Goal: Check status

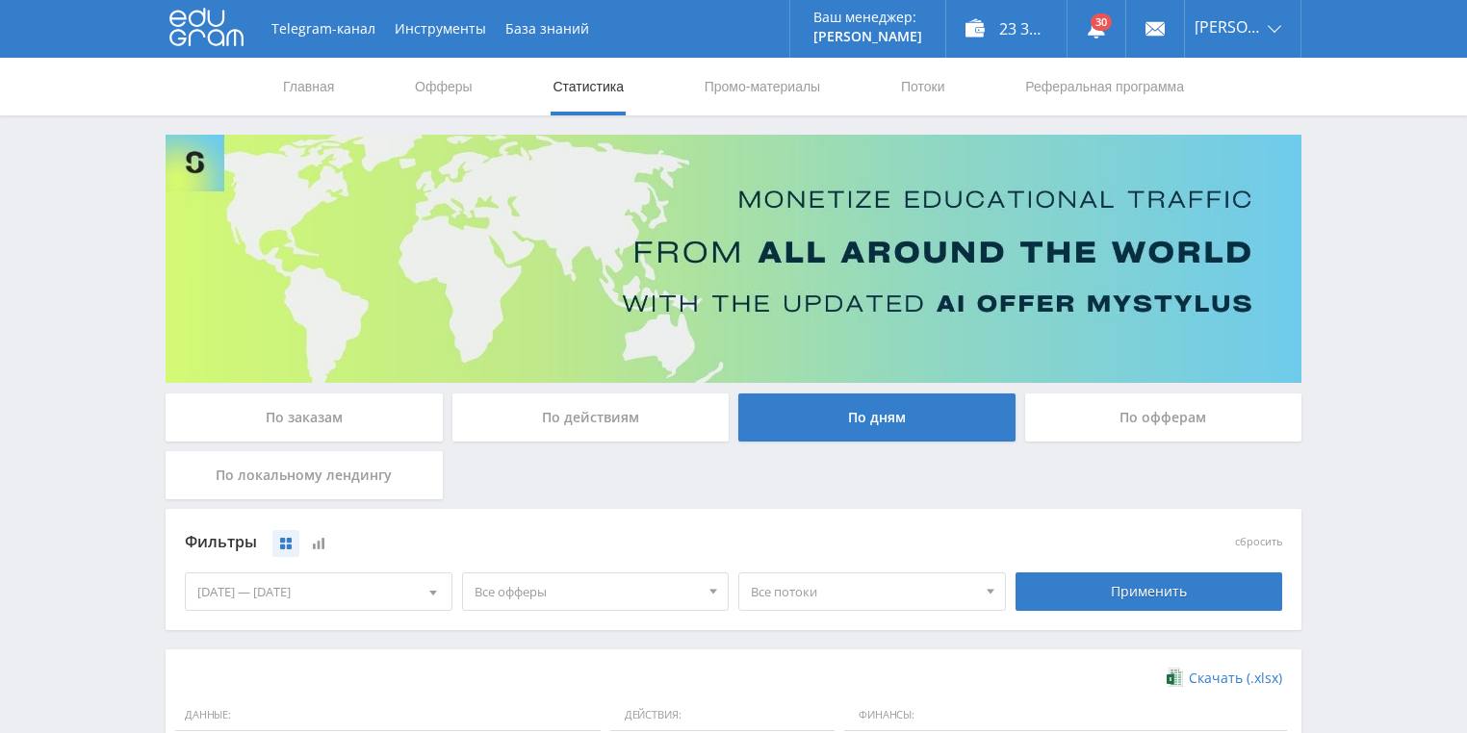
scroll to position [385, 0]
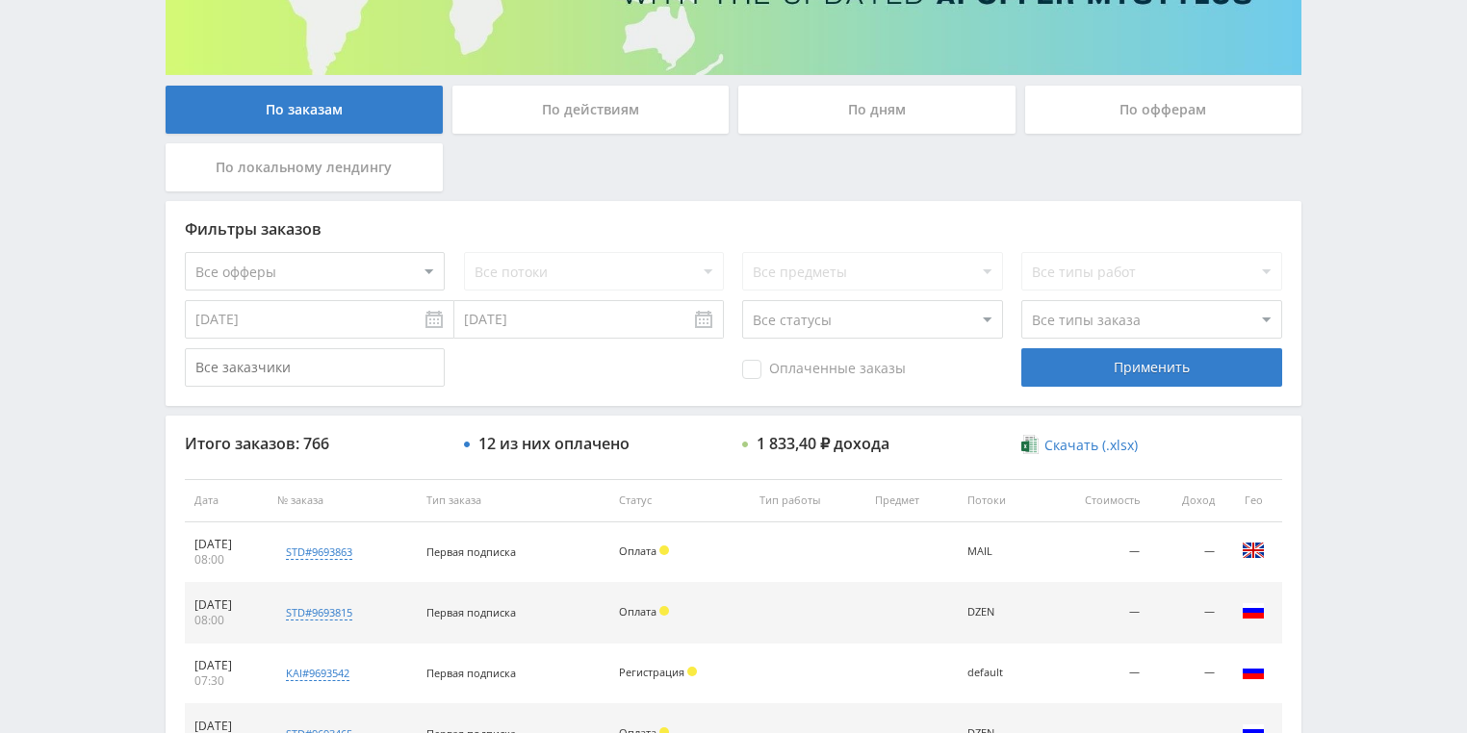
click at [554, 117] on div "По действиям" at bounding box center [590, 110] width 277 height 48
click at [0, 0] on input "По действиям" at bounding box center [0, 0] width 0 height 0
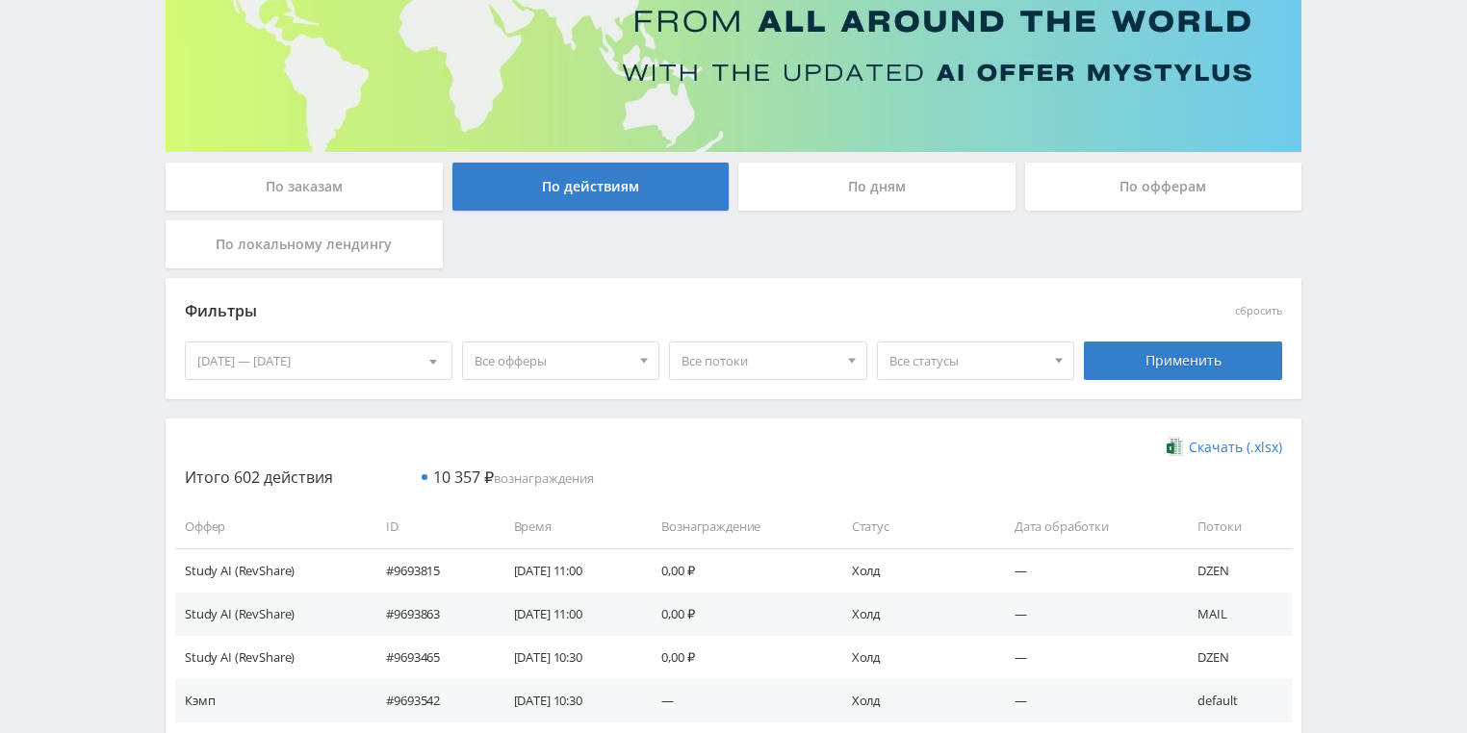
click at [794, 189] on div "По дням" at bounding box center [876, 187] width 277 height 48
click at [0, 0] on input "По дням" at bounding box center [0, 0] width 0 height 0
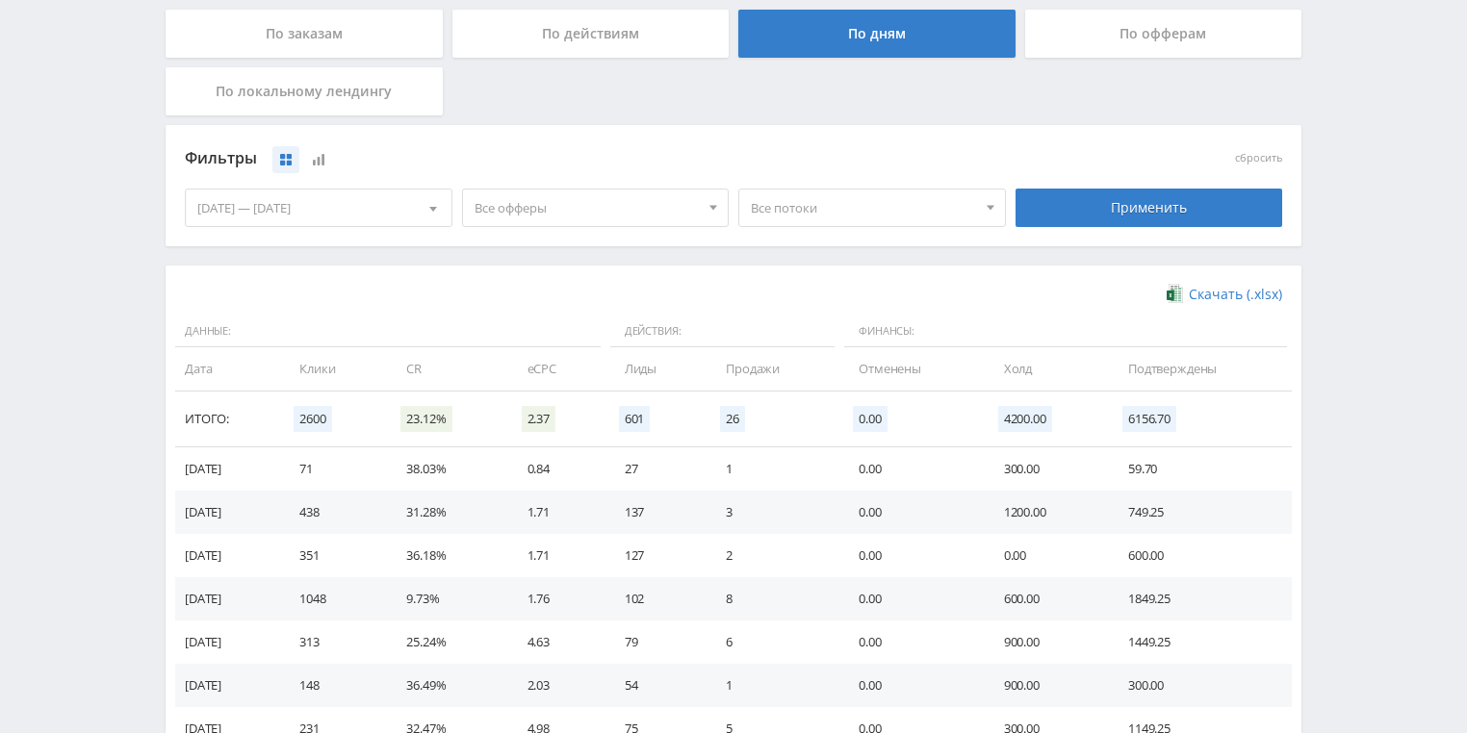
scroll to position [385, 0]
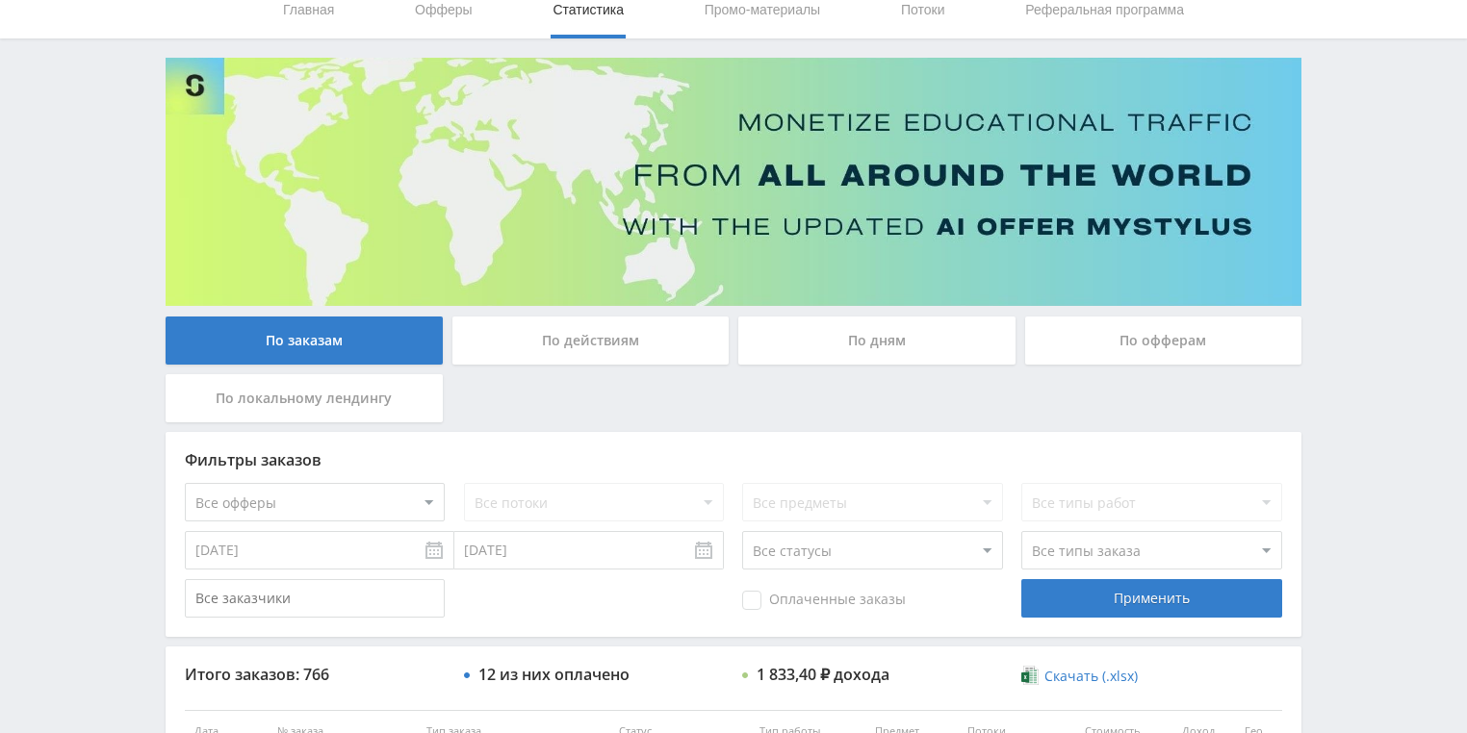
click at [577, 362] on div "По действиям" at bounding box center [590, 341] width 277 height 48
click at [0, 0] on input "По действиям" at bounding box center [0, 0] width 0 height 0
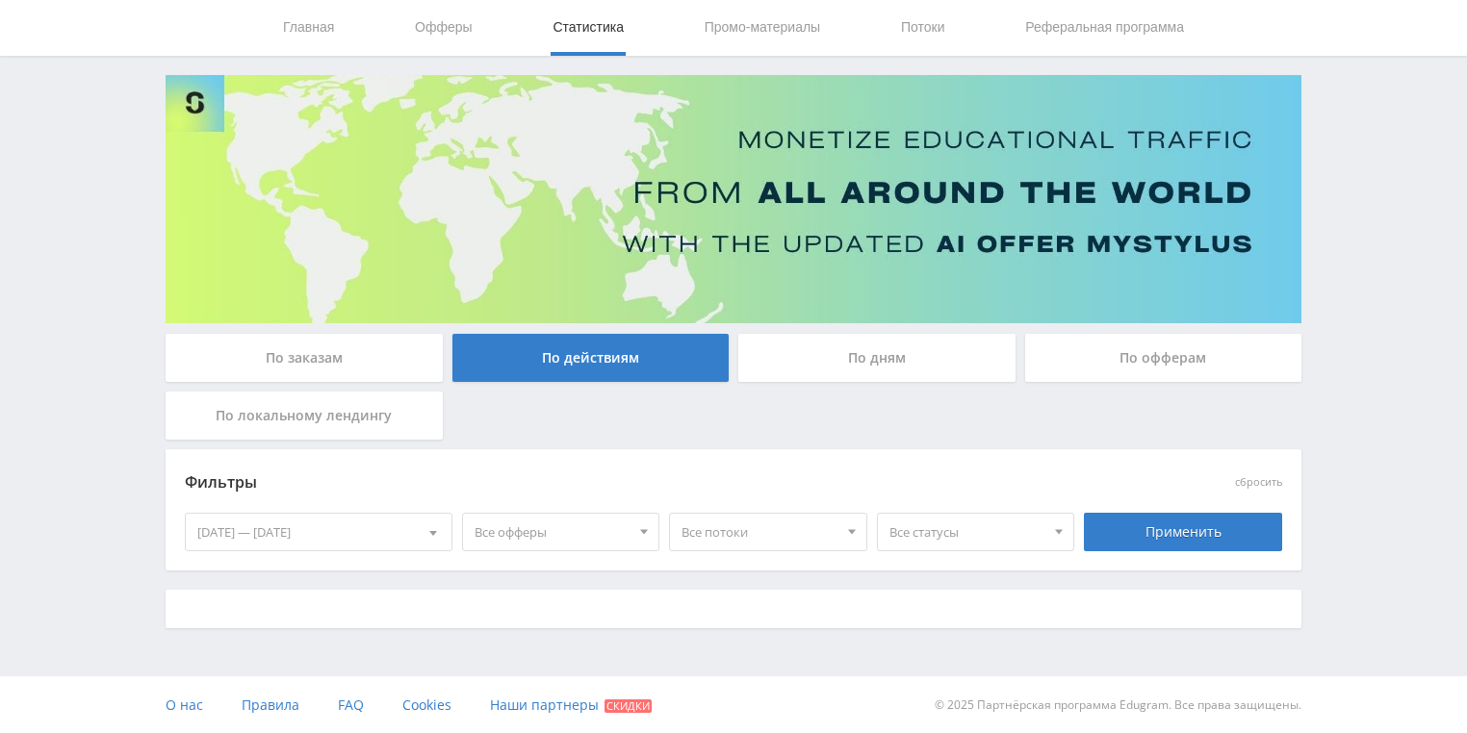
scroll to position [77, 0]
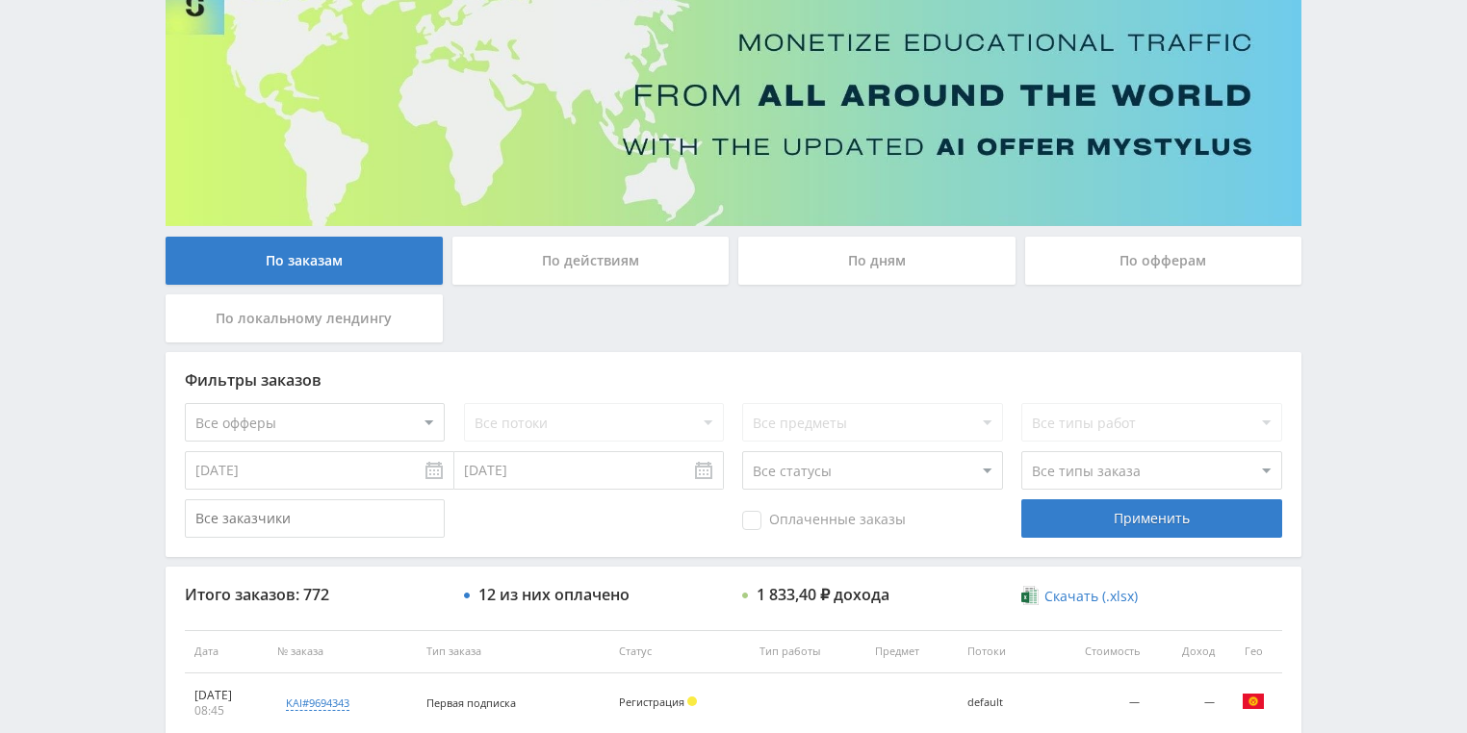
scroll to position [385, 0]
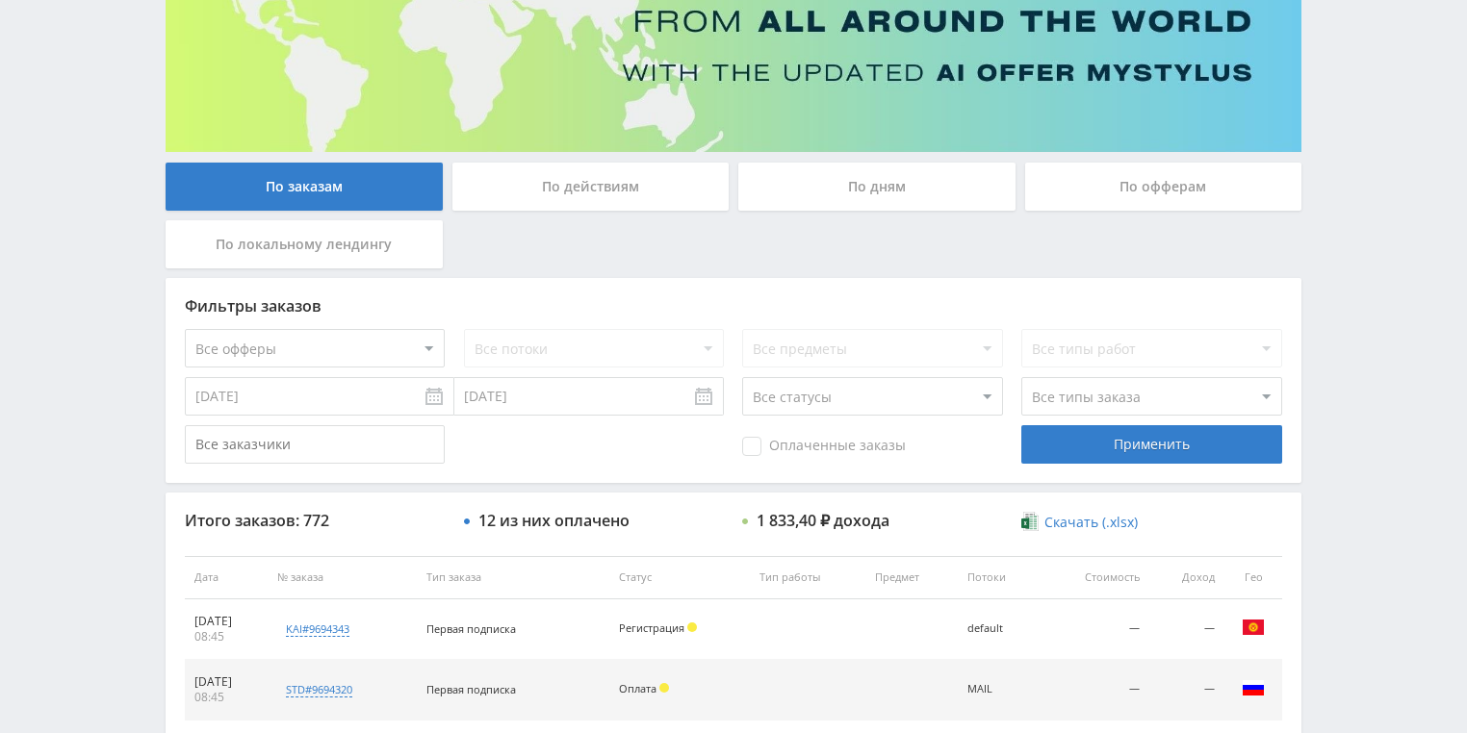
click at [579, 177] on div "По действиям" at bounding box center [590, 187] width 277 height 48
click at [0, 0] on input "По действиям" at bounding box center [0, 0] width 0 height 0
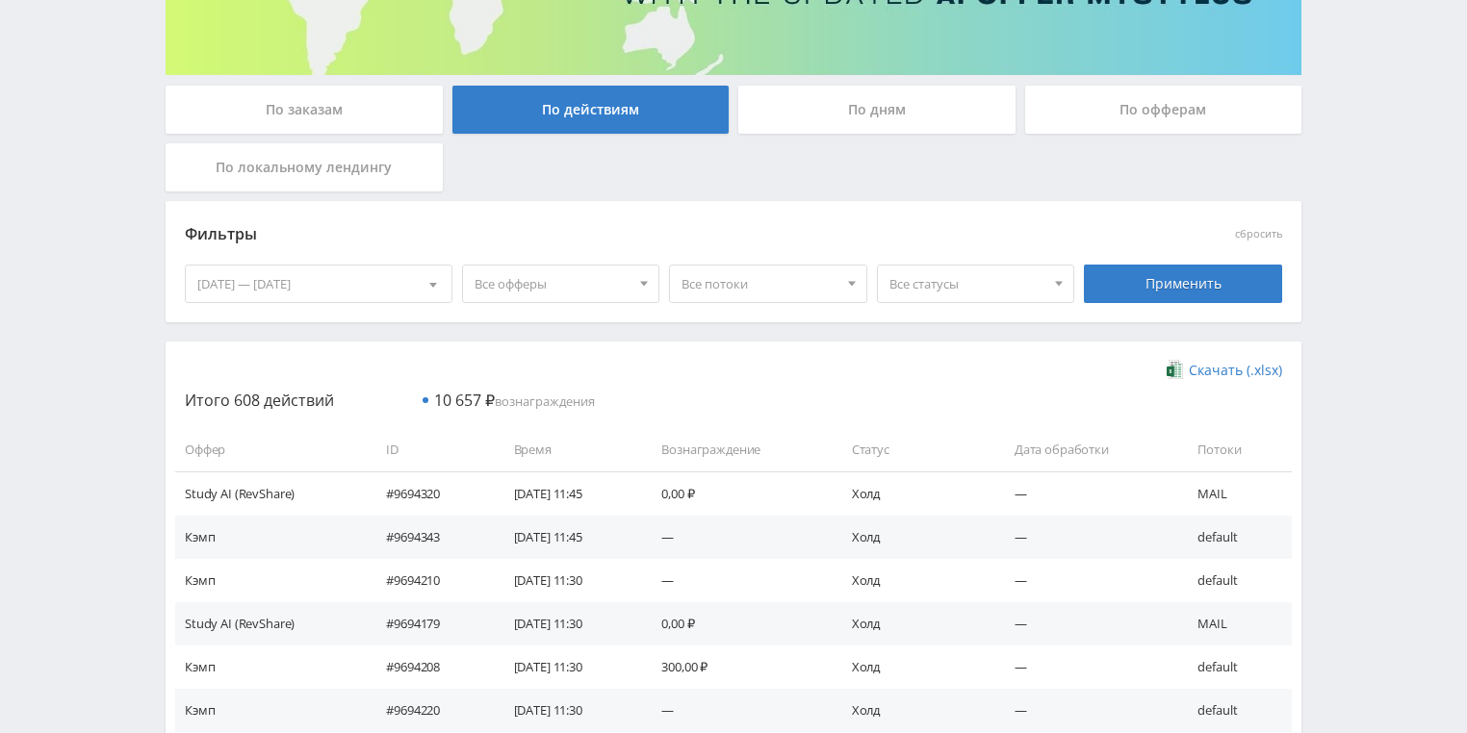
click at [821, 95] on div "По дням" at bounding box center [876, 110] width 277 height 48
click at [0, 0] on input "По дням" at bounding box center [0, 0] width 0 height 0
